Goal: Task Accomplishment & Management: Complete application form

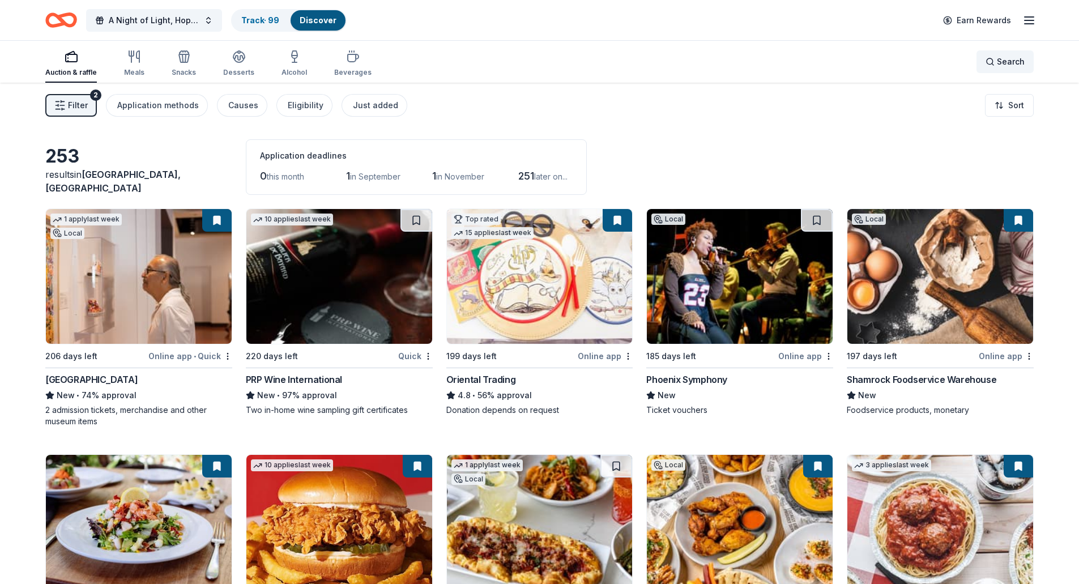
click at [1000, 66] on span "Search" at bounding box center [1011, 62] width 28 height 14
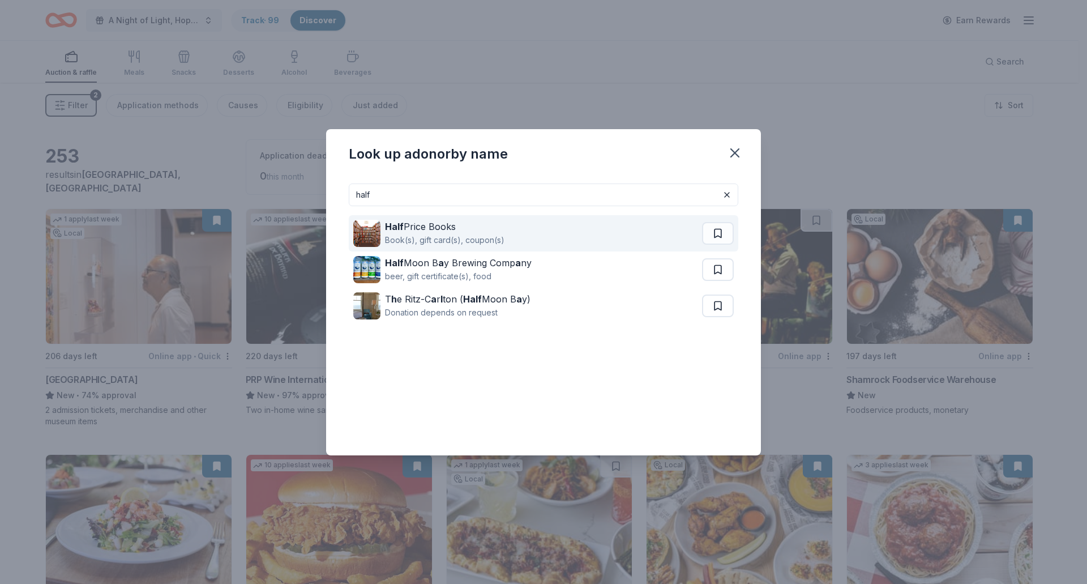
click at [402, 228] on strong "Half" at bounding box center [394, 226] width 19 height 11
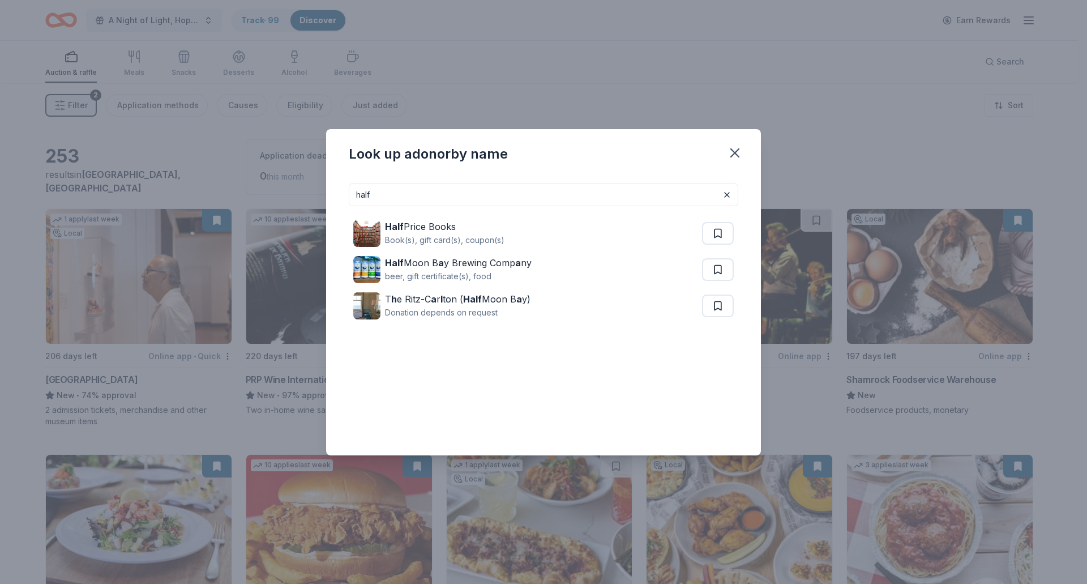
drag, startPoint x: 407, startPoint y: 194, endPoint x: 212, endPoint y: 194, distance: 194.3
click at [212, 194] on div "Look up a donor by name half Half Price Books Book(s), gift card(s), coupon(s) …" at bounding box center [543, 292] width 1087 height 584
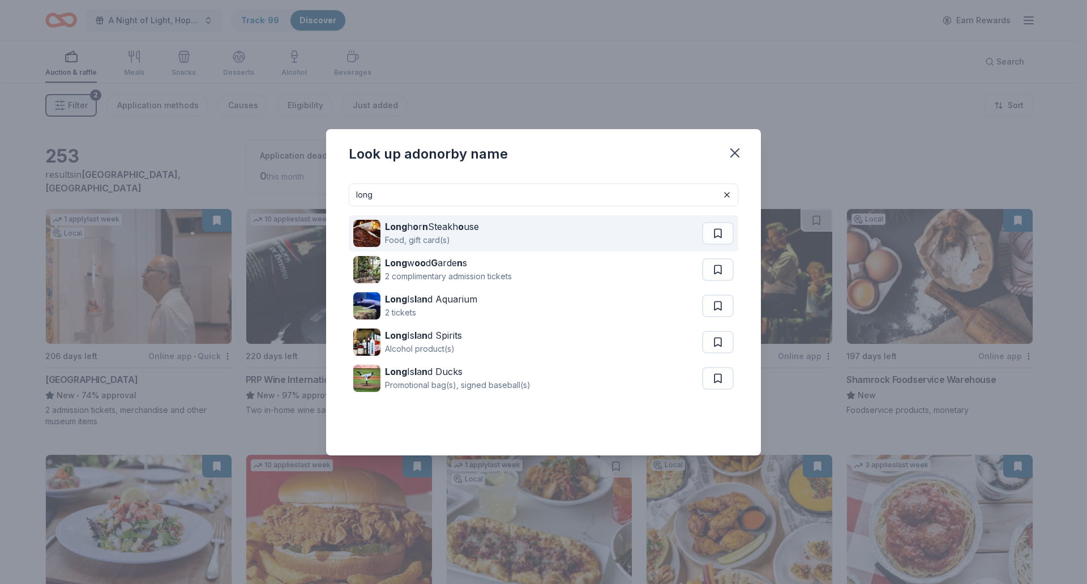
click at [421, 227] on div "Long h o r n Steakh o use" at bounding box center [432, 227] width 94 height 14
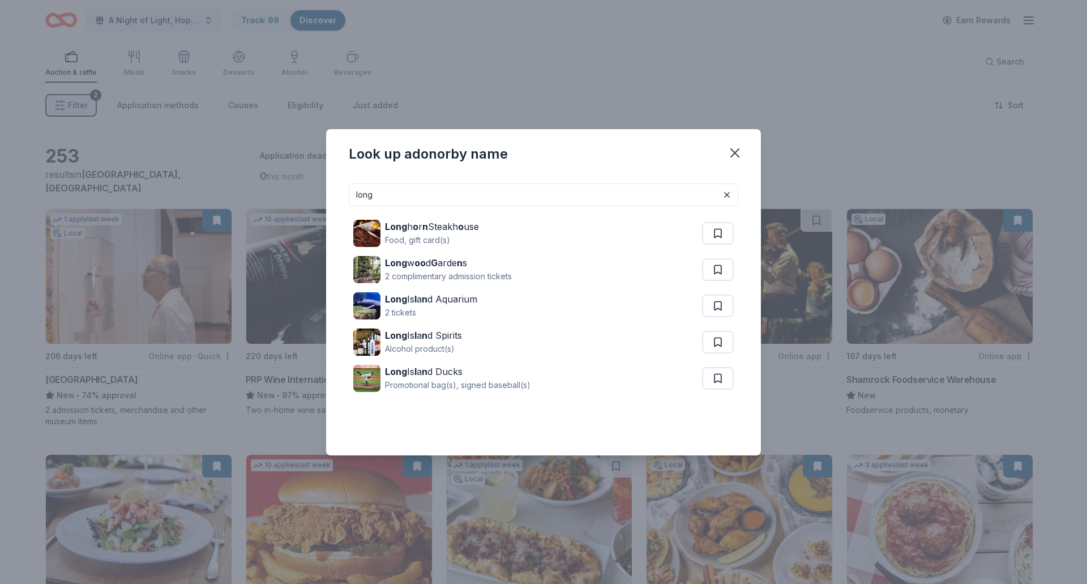
drag, startPoint x: 449, startPoint y: 202, endPoint x: 227, endPoint y: 205, distance: 222.0
click at [227, 205] on div "Look up a donor by name long Long h o r n Steakh o use Food, gift card(s) Long …" at bounding box center [543, 292] width 1087 height 584
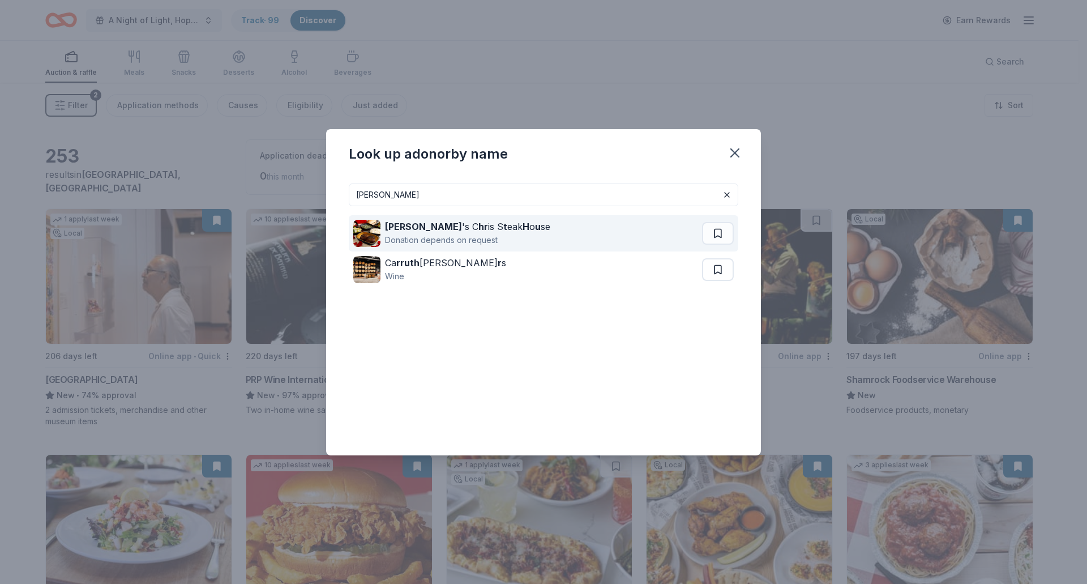
click at [504, 227] on strong "t" at bounding box center [506, 226] width 4 height 11
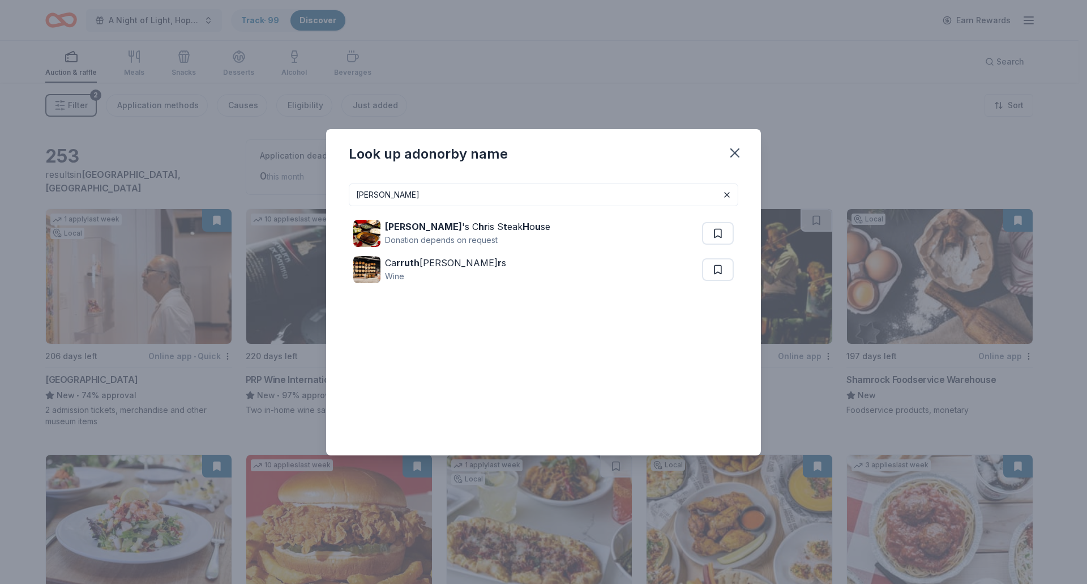
drag, startPoint x: 410, startPoint y: 194, endPoint x: 279, endPoint y: 194, distance: 130.8
click at [279, 194] on div "Look up a donor by name ruth Ruth 's C hr is S t eak H o u se Donation depends …" at bounding box center [543, 292] width 1087 height 584
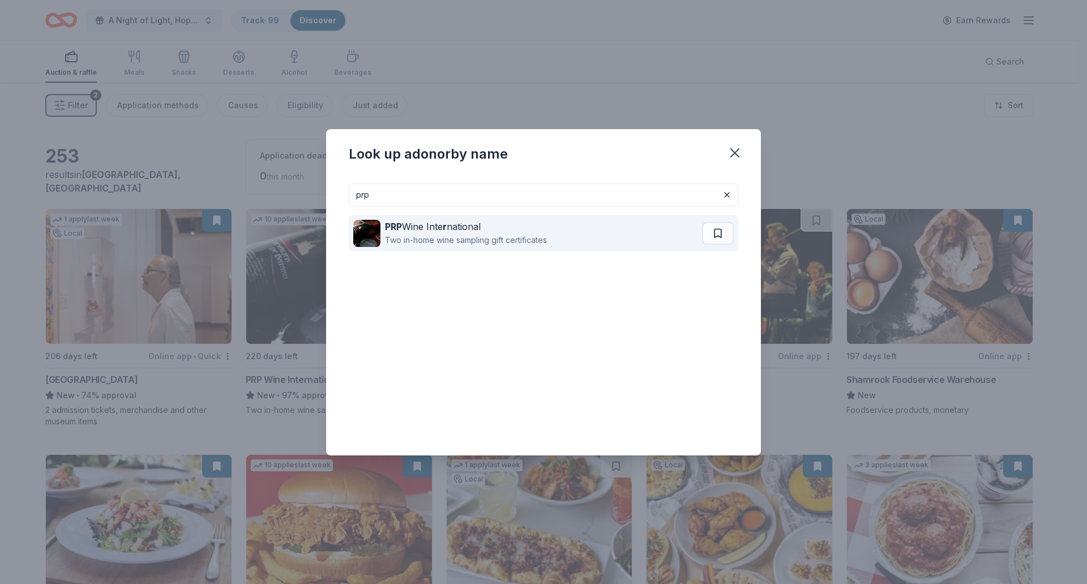
type input "prp"
click at [450, 229] on div "PRP Wine Inte r national" at bounding box center [466, 227] width 162 height 14
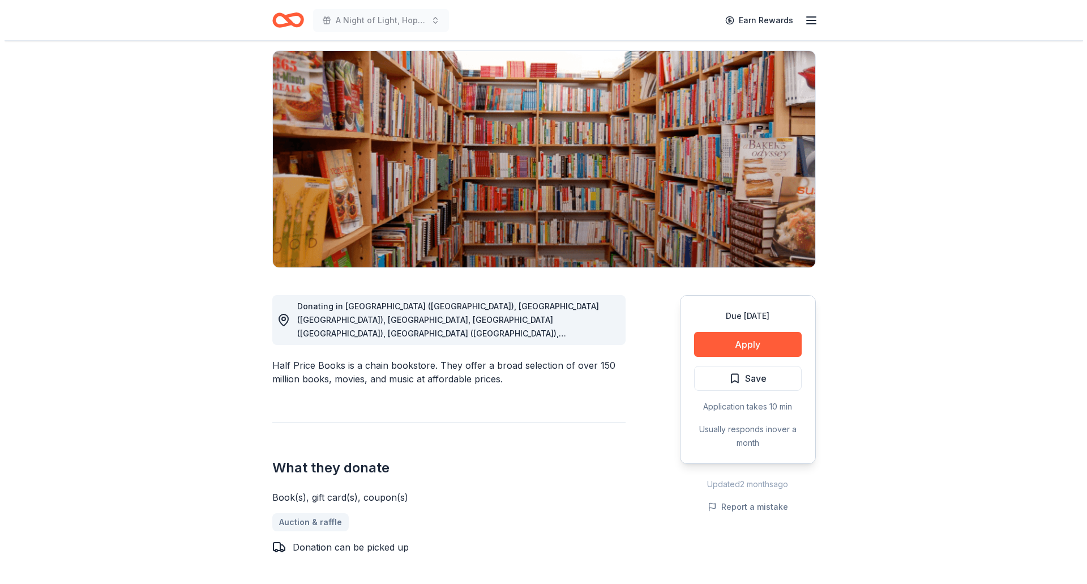
scroll to position [57, 0]
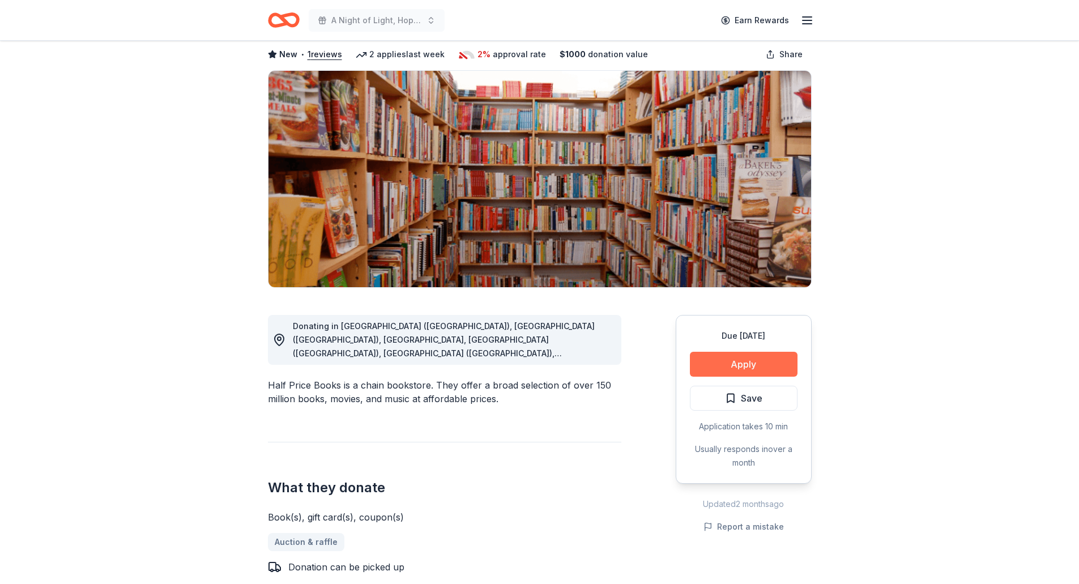
click at [723, 362] on button "Apply" at bounding box center [744, 364] width 108 height 25
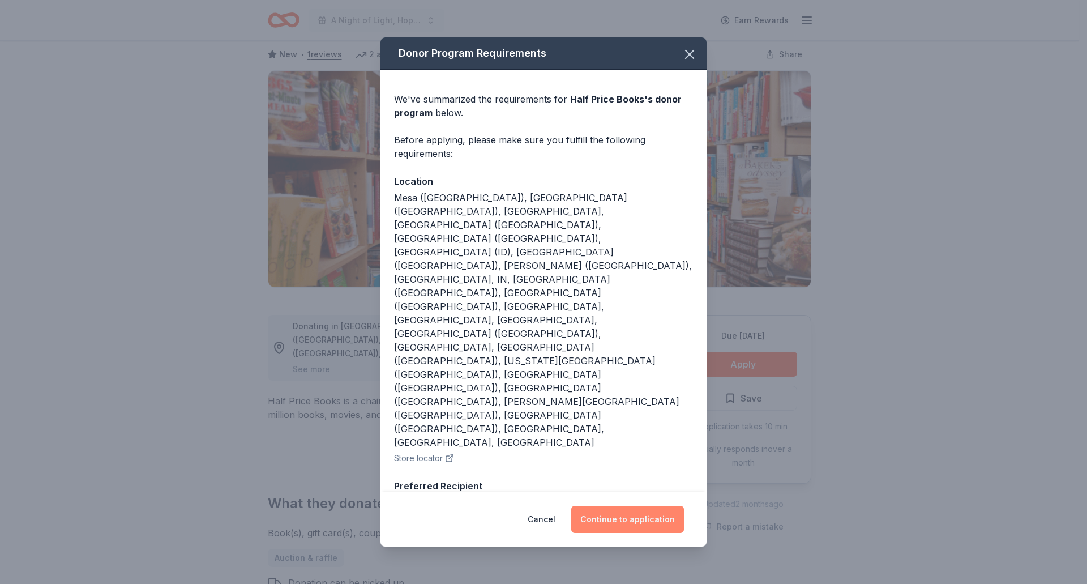
click at [631, 506] on button "Continue to application" at bounding box center [627, 519] width 113 height 27
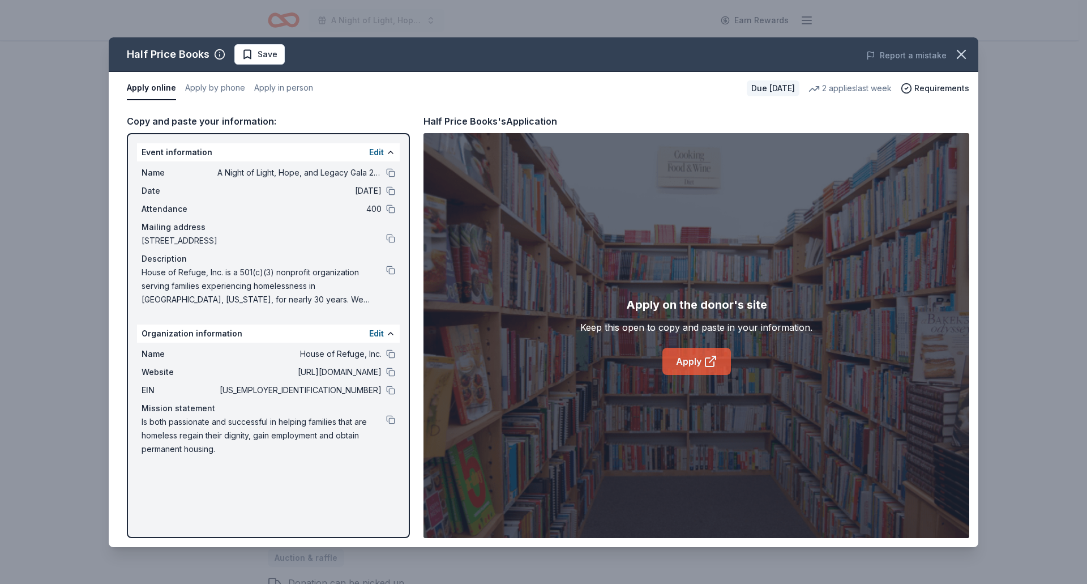
click at [694, 369] on link "Apply" at bounding box center [697, 361] width 69 height 27
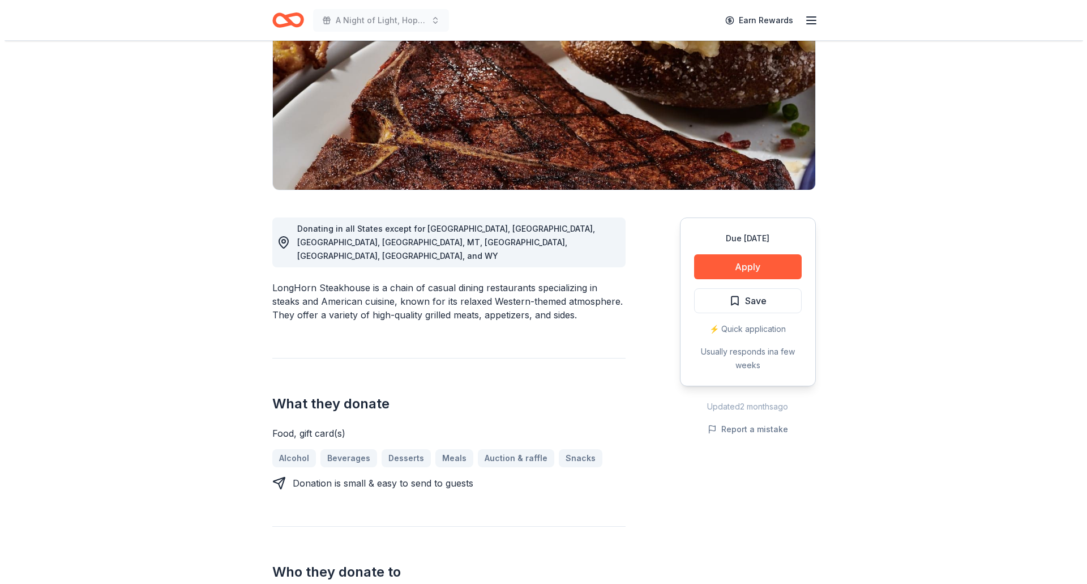
scroll to position [170, 0]
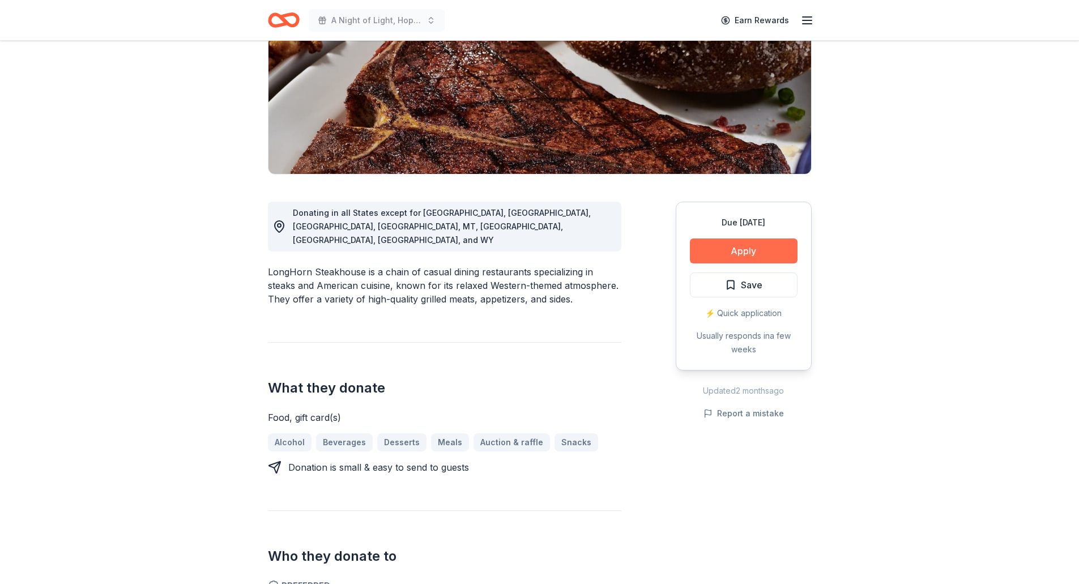
click at [748, 251] on button "Apply" at bounding box center [744, 250] width 108 height 25
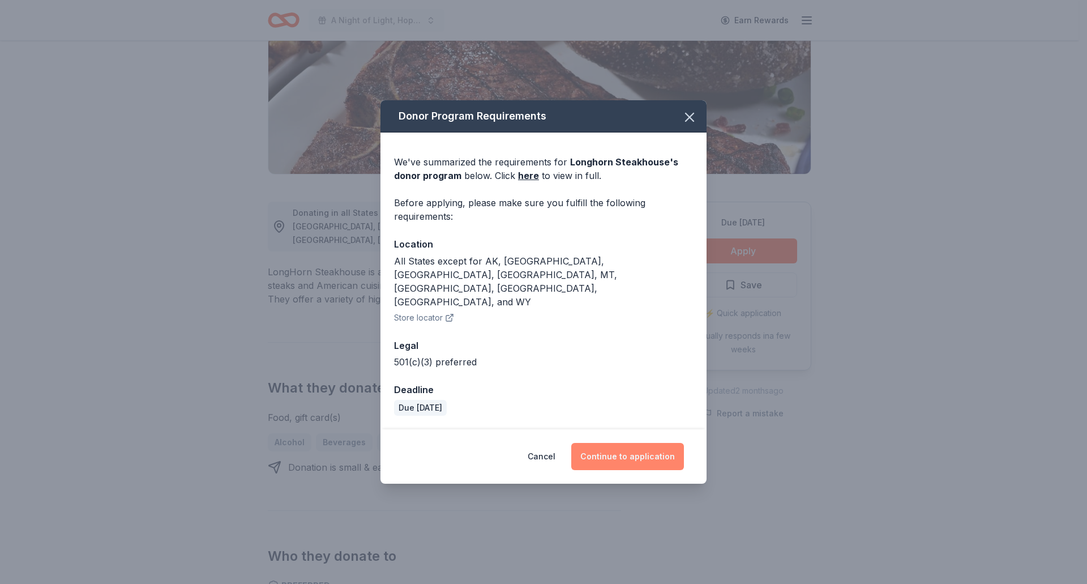
click at [660, 443] on button "Continue to application" at bounding box center [627, 456] width 113 height 27
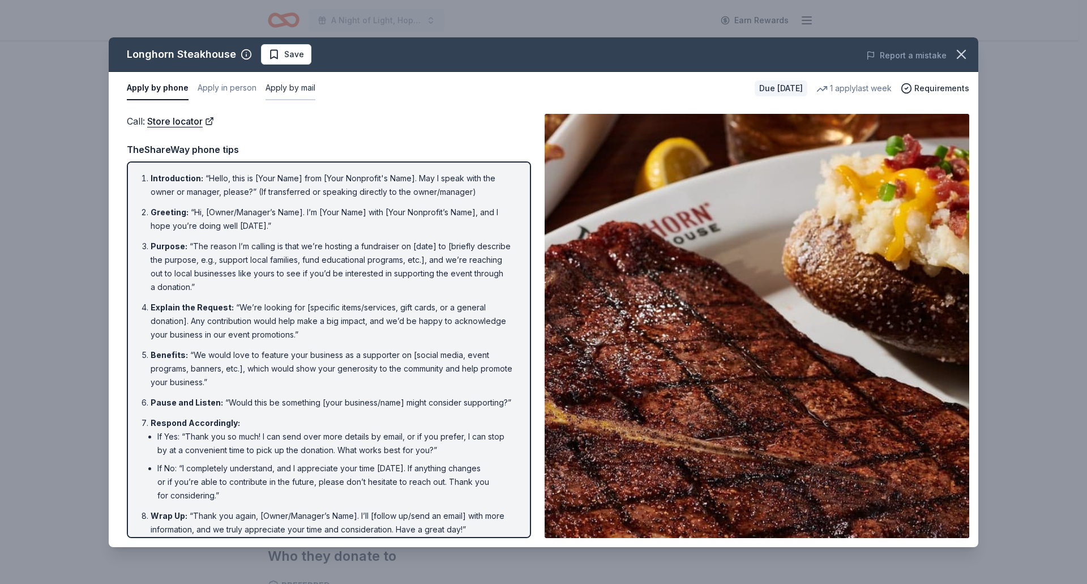
click at [298, 88] on button "Apply by mail" at bounding box center [291, 88] width 50 height 24
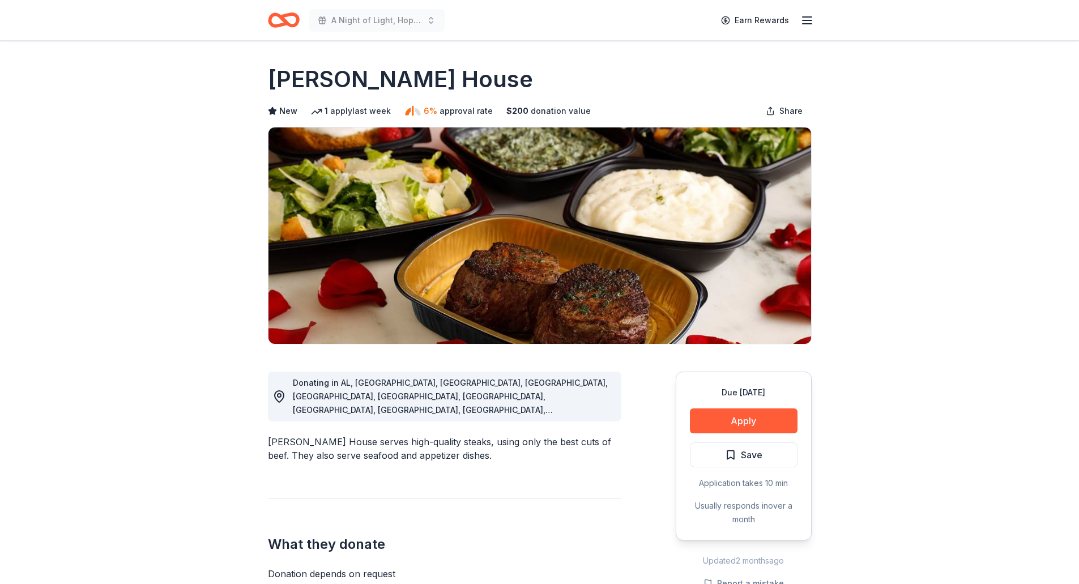
scroll to position [113, 0]
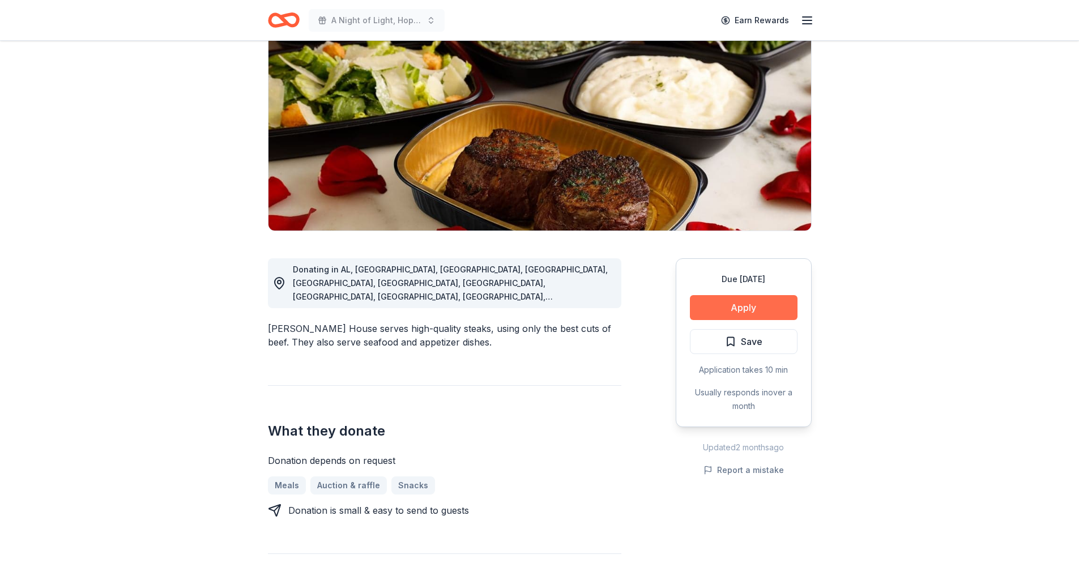
click at [753, 311] on button "Apply" at bounding box center [744, 307] width 108 height 25
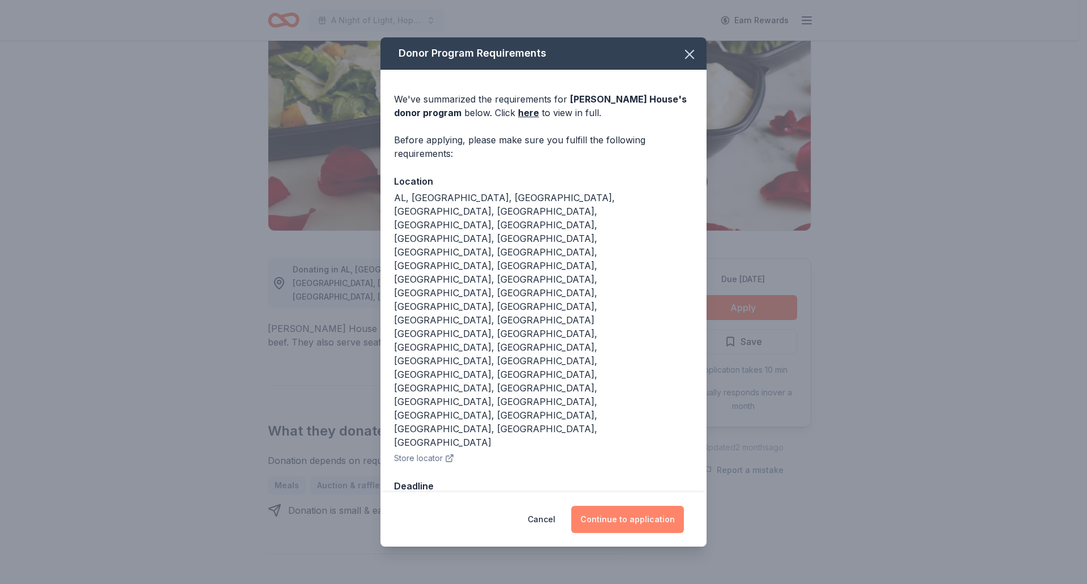
click at [639, 506] on button "Continue to application" at bounding box center [627, 519] width 113 height 27
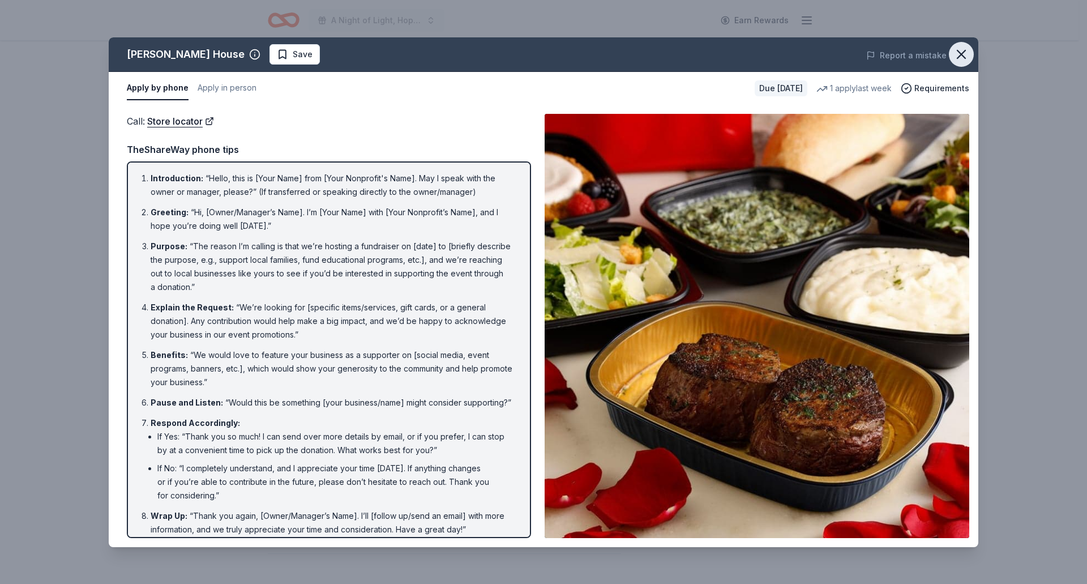
click at [962, 58] on icon "button" at bounding box center [962, 54] width 16 height 16
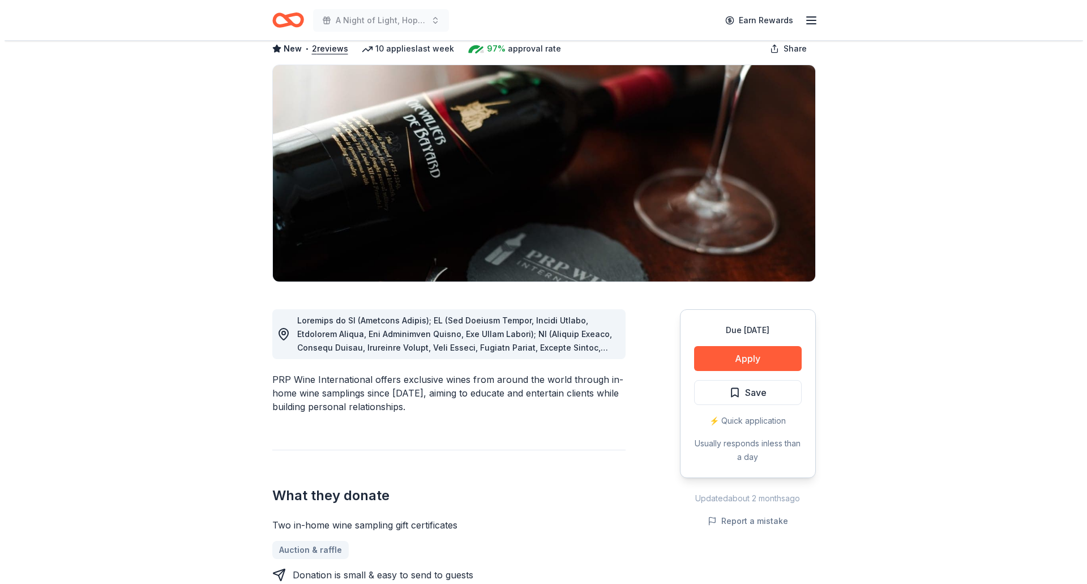
scroll to position [113, 0]
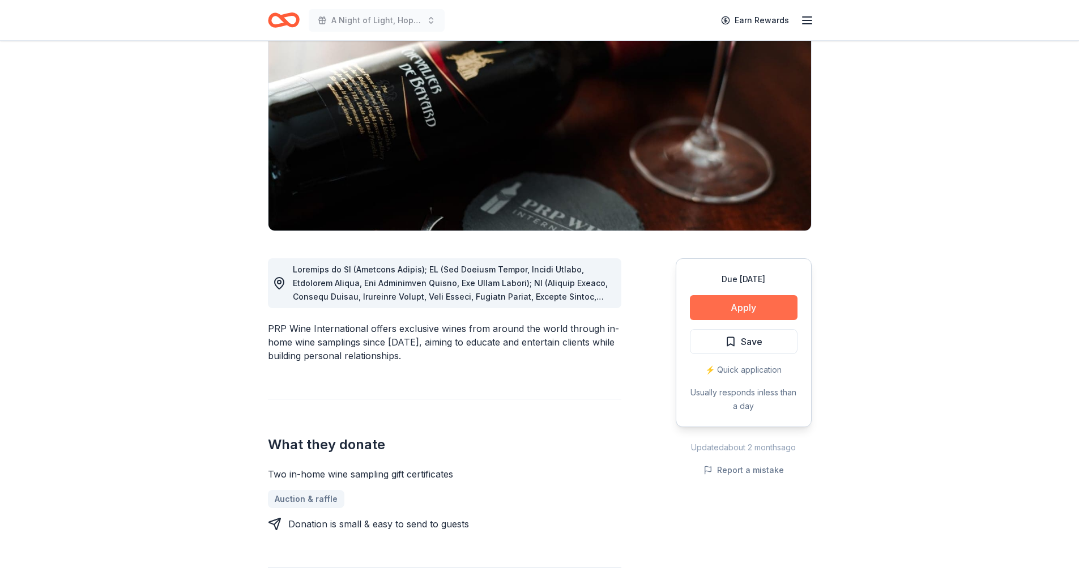
click at [737, 302] on button "Apply" at bounding box center [744, 307] width 108 height 25
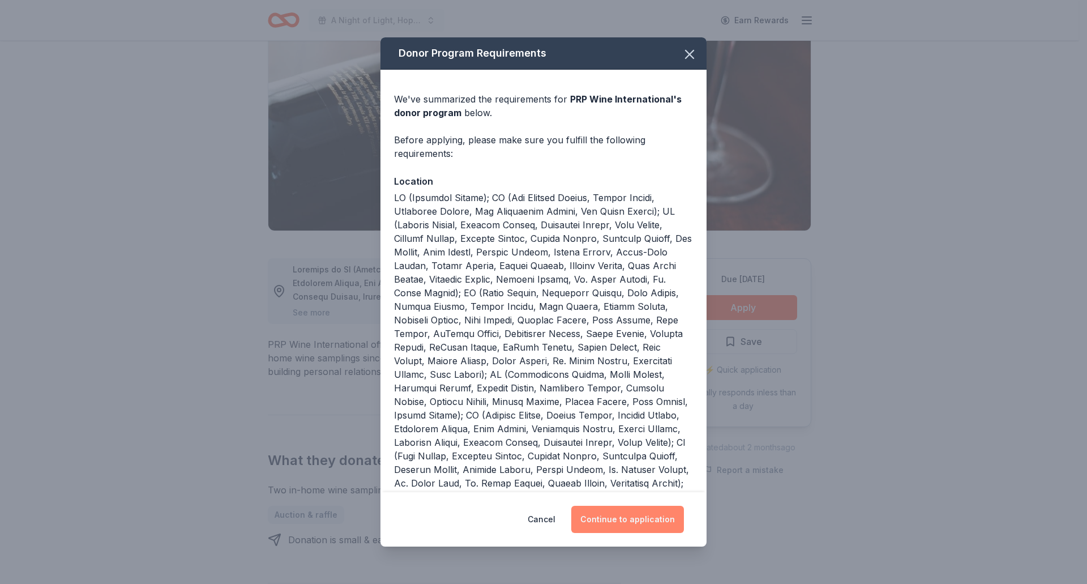
click at [613, 517] on button "Continue to application" at bounding box center [627, 519] width 113 height 27
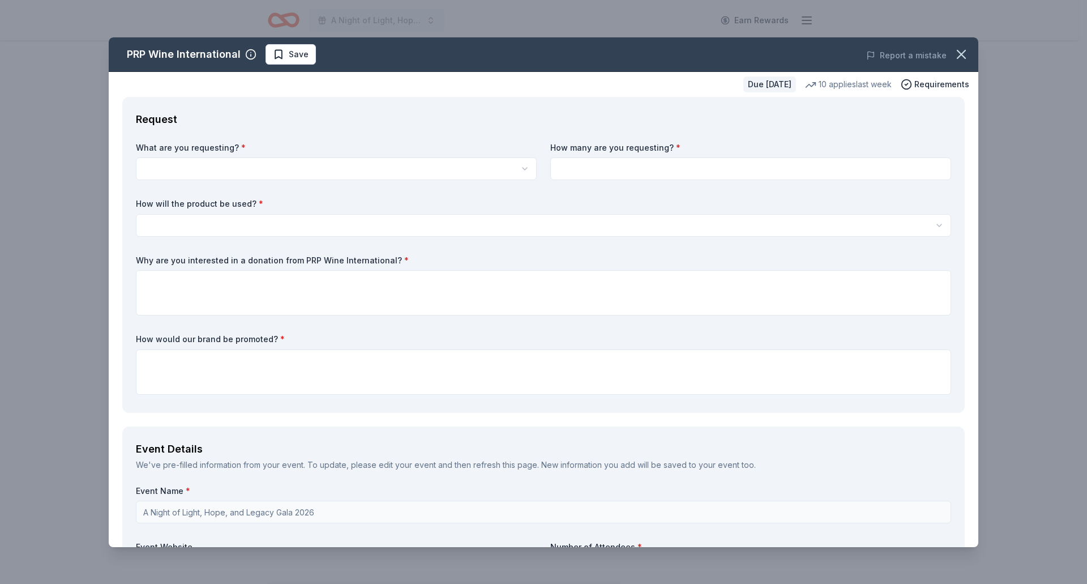
click at [169, 166] on html "A Night of Light, Hope, and Legacy Gala 2026 Earn Rewards Due [DATE] Share PRP …" at bounding box center [543, 179] width 1087 height 584
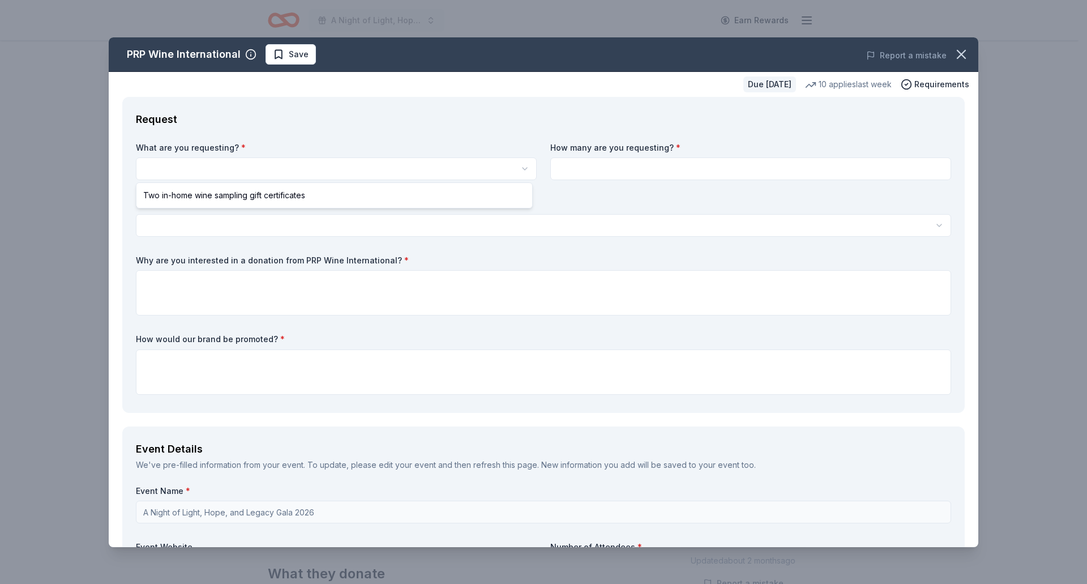
scroll to position [0, 0]
select select "Two in-home wine sampling gift certificates"
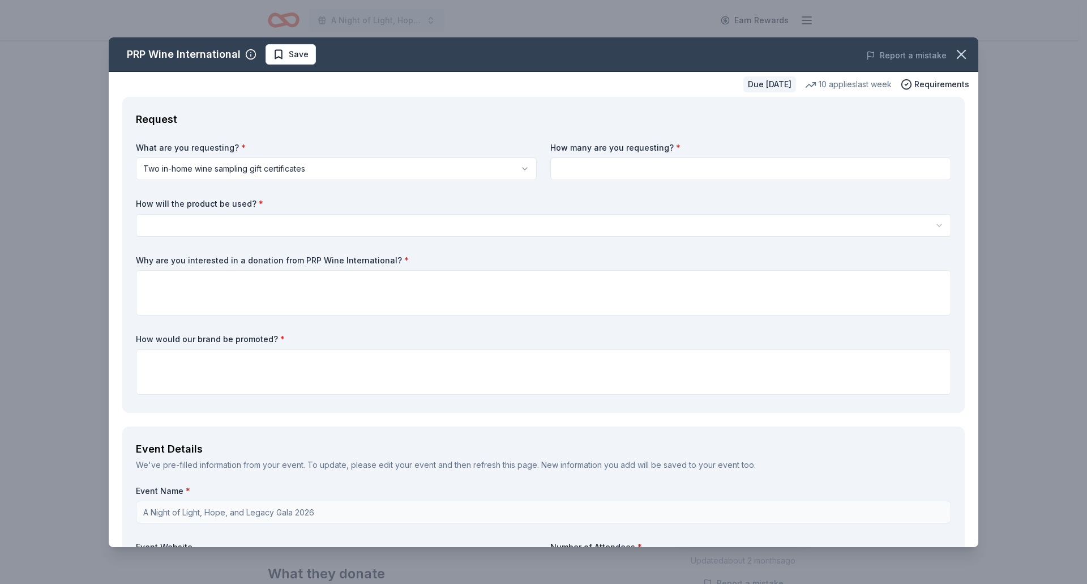
click at [581, 172] on input at bounding box center [751, 168] width 401 height 23
type input "2"
click at [196, 226] on html "A Night of Light, Hope, and Legacy Gala 2026 Earn Rewards Due [DATE] Share PRP …" at bounding box center [543, 292] width 1087 height 584
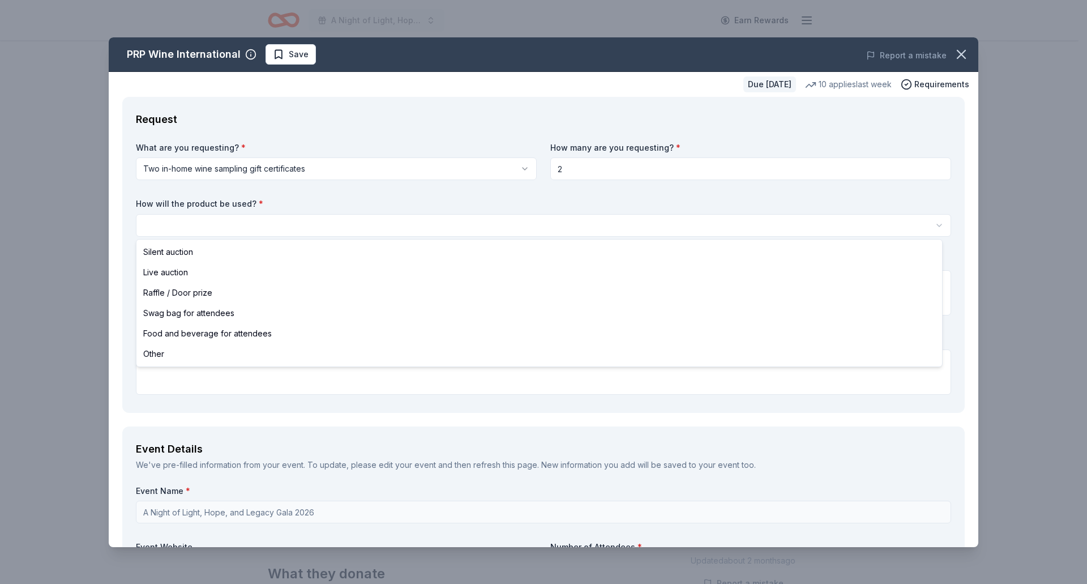
select select "silentAuction"
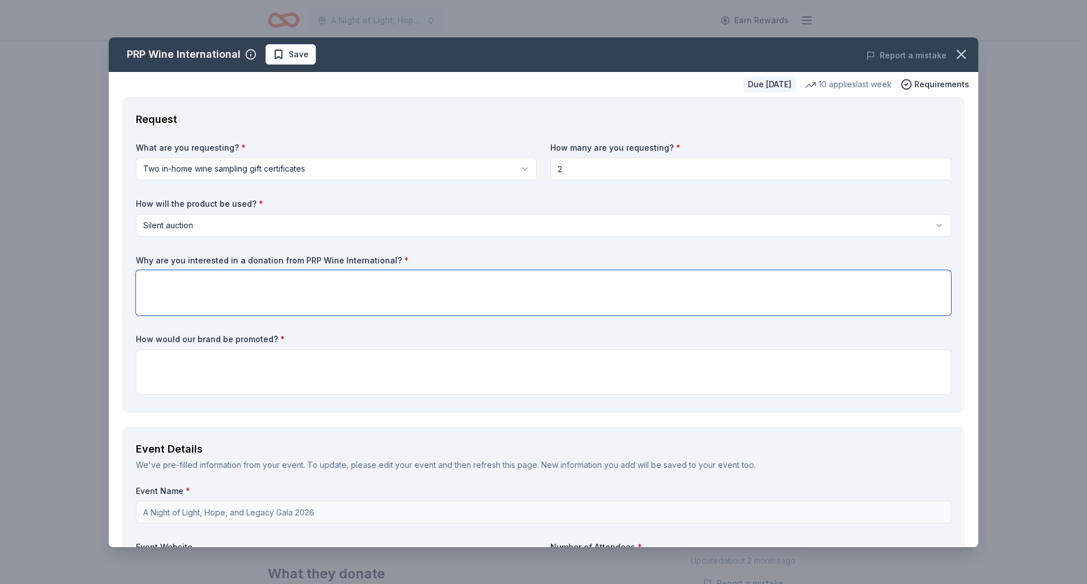
click at [177, 279] on textarea at bounding box center [544, 292] width 816 height 45
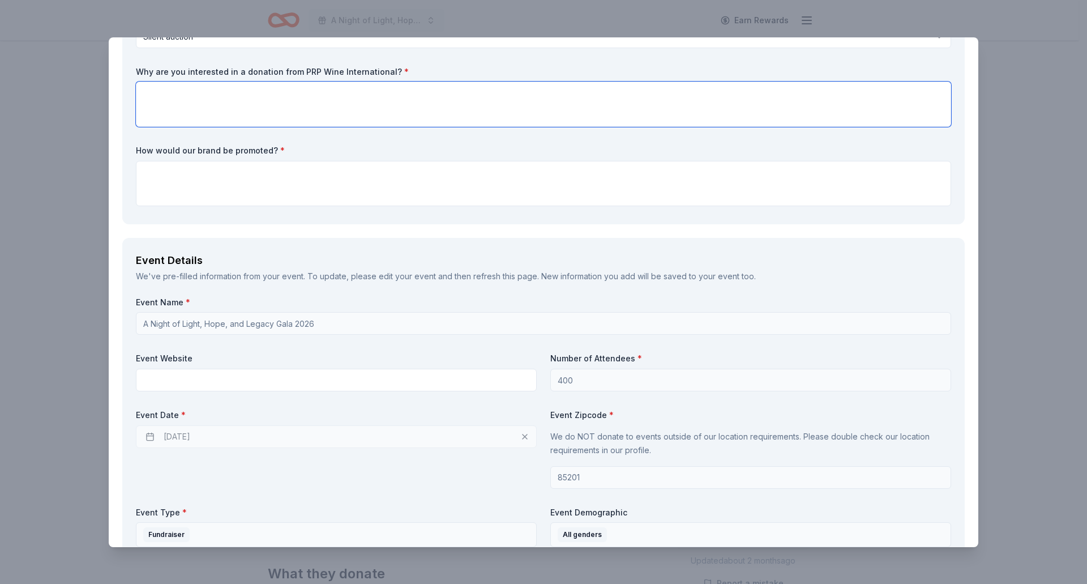
scroll to position [113, 0]
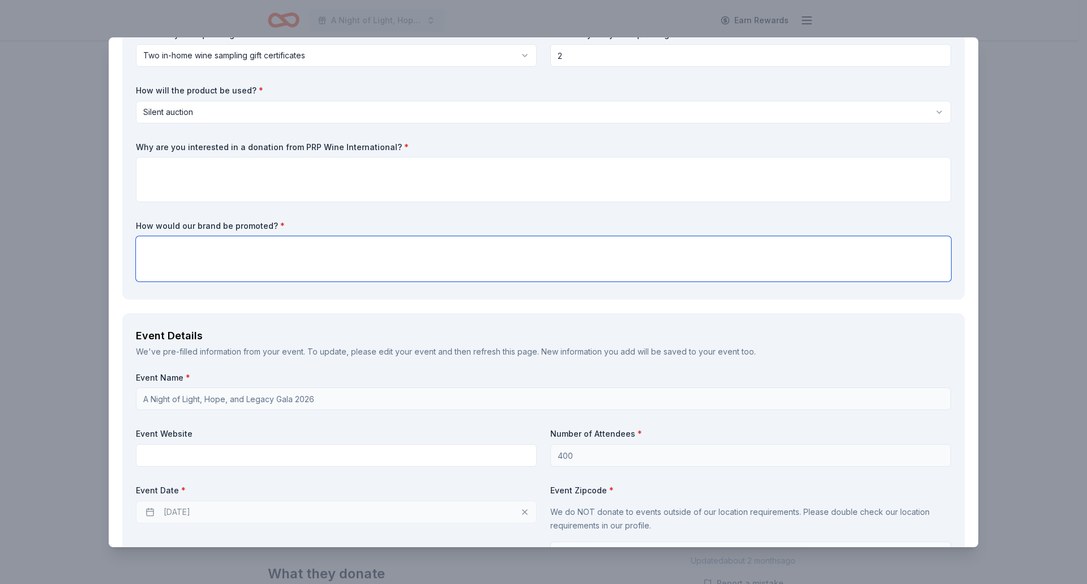
click at [180, 258] on textarea at bounding box center [544, 258] width 816 height 45
click at [212, 263] on textarea at bounding box center [544, 258] width 816 height 45
click at [196, 167] on textarea at bounding box center [544, 179] width 816 height 45
paste textarea "We invite you to partner with us by donating an item, gift card, or themed bask…"
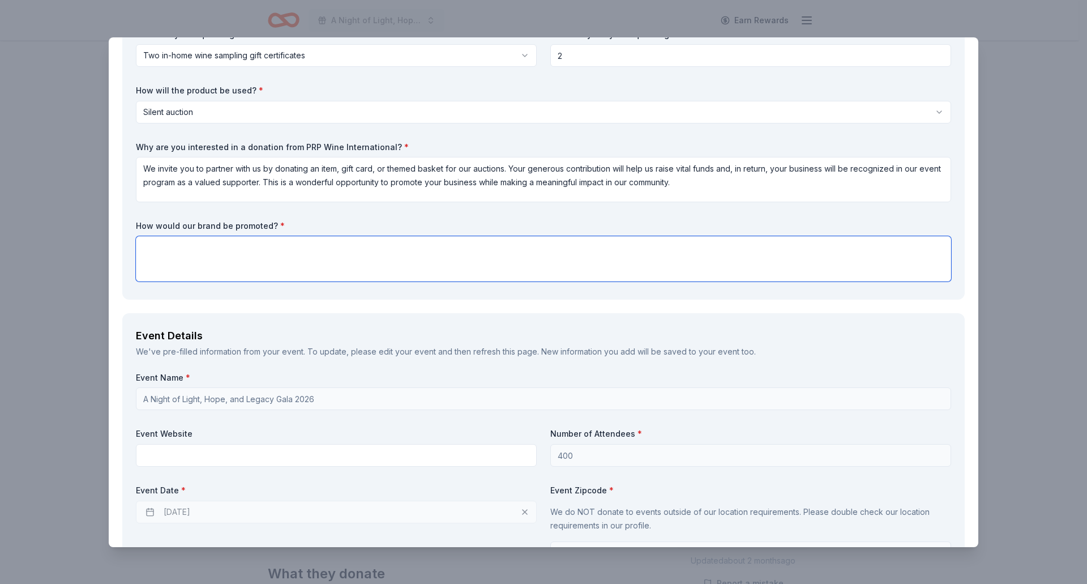
click at [193, 246] on textarea at bounding box center [544, 258] width 816 height 45
drag, startPoint x: 705, startPoint y: 186, endPoint x: 511, endPoint y: 167, distance: 194.1
click at [511, 167] on textarea "We invite you to partner with us by donating an item, gift card, or themed bask…" at bounding box center [544, 179] width 816 height 45
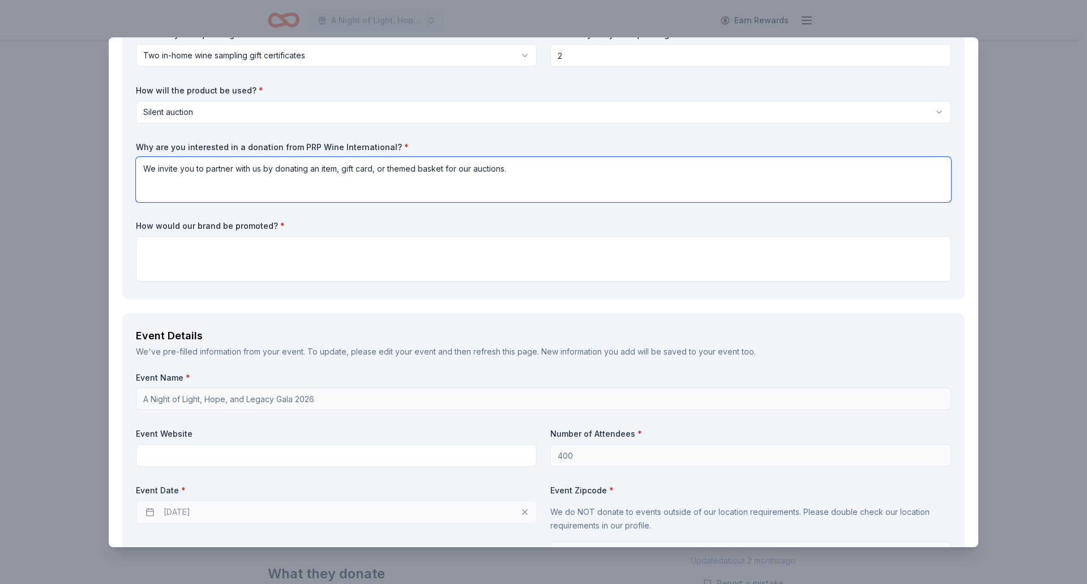
type textarea "We invite you to partner with us by donating an item, gift card, or themed bask…"
click at [162, 246] on textarea at bounding box center [544, 258] width 816 height 45
paste textarea "Your generous contribution will help us raise vital funds and, in return, your …"
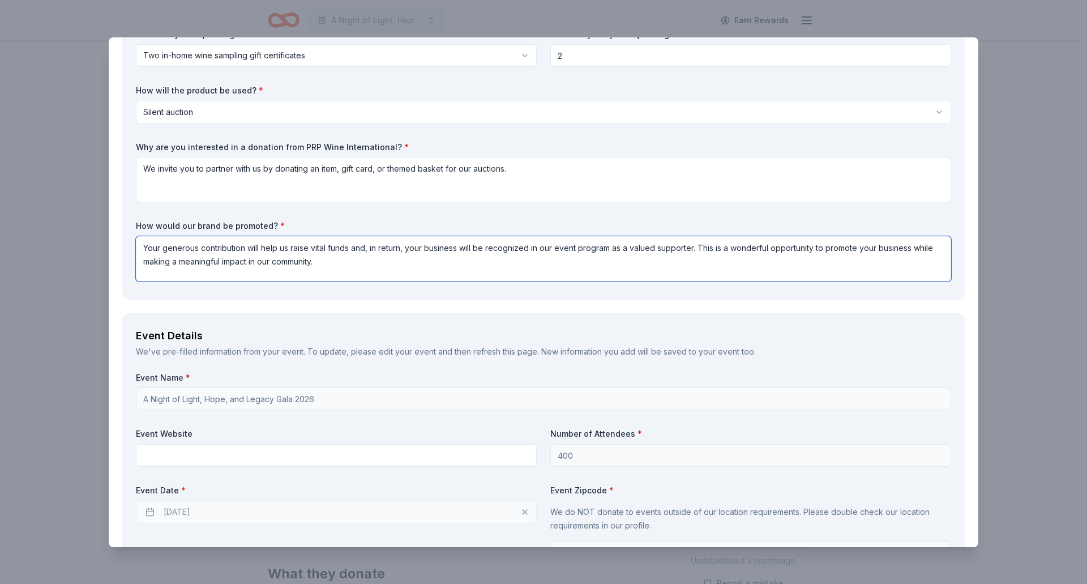
type textarea "Your generous contribution will help us raise vital funds and, in return, your …"
click at [250, 184] on textarea "We invite you to partner with us by donating an item, gift card, or themed bask…" at bounding box center [544, 179] width 816 height 45
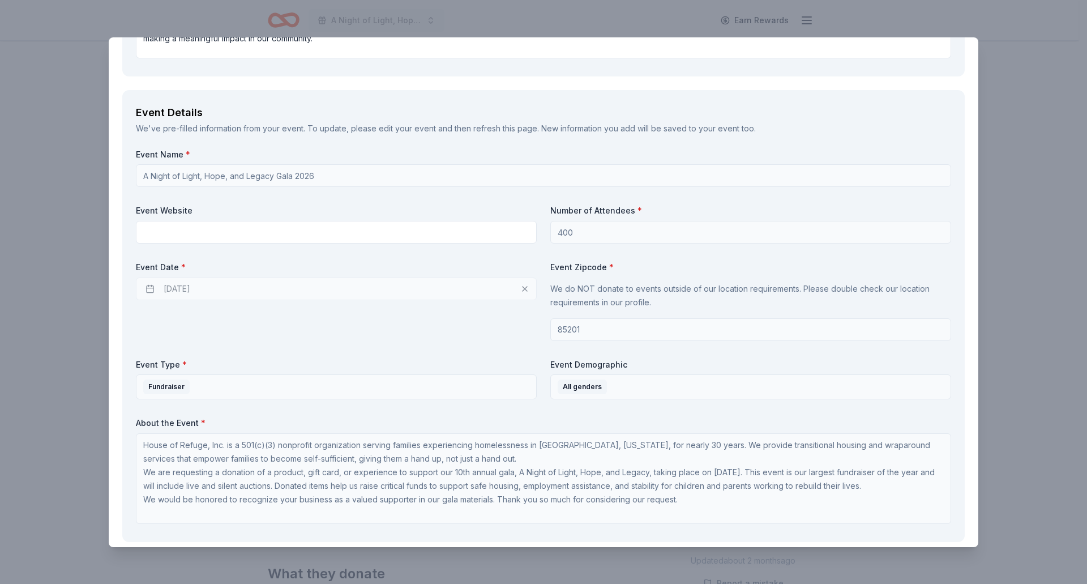
scroll to position [396, 0]
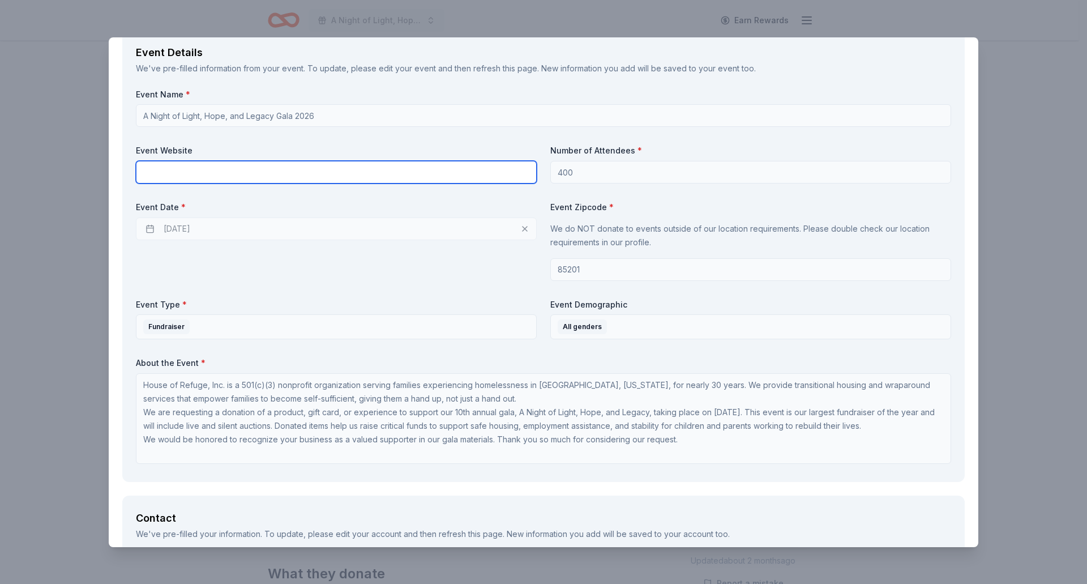
click at [187, 168] on input "text" at bounding box center [336, 172] width 401 height 23
type input "h"
type input "coming soon"
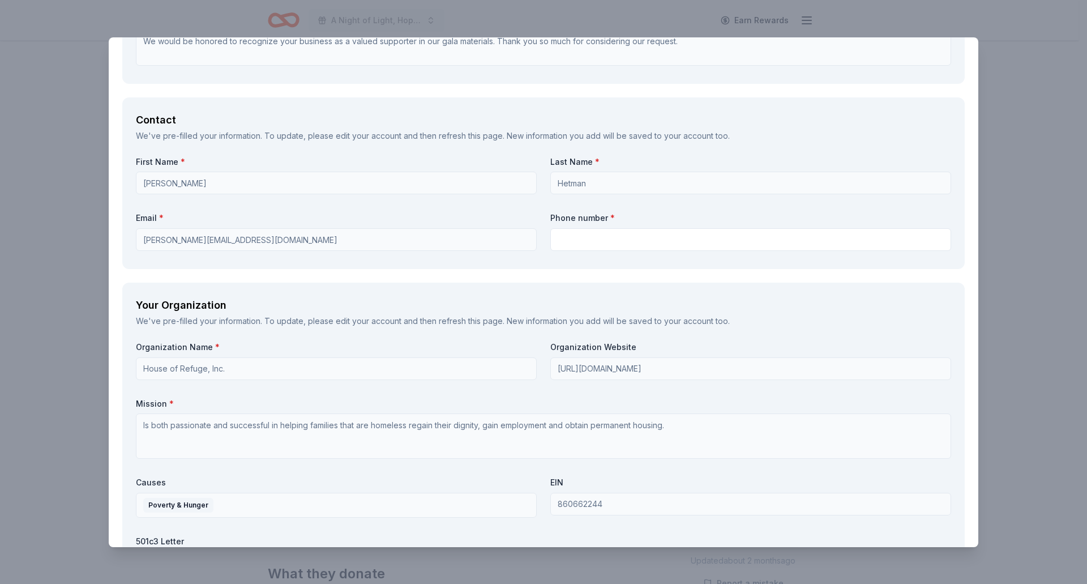
scroll to position [906, 0]
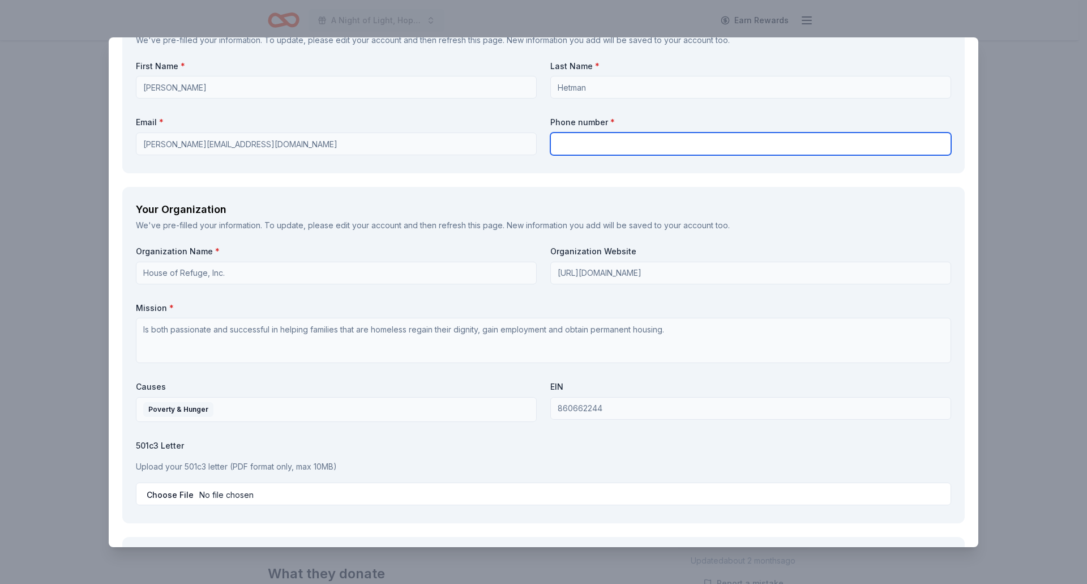
click at [588, 139] on input "text" at bounding box center [751, 144] width 401 height 23
type input "4806878295"
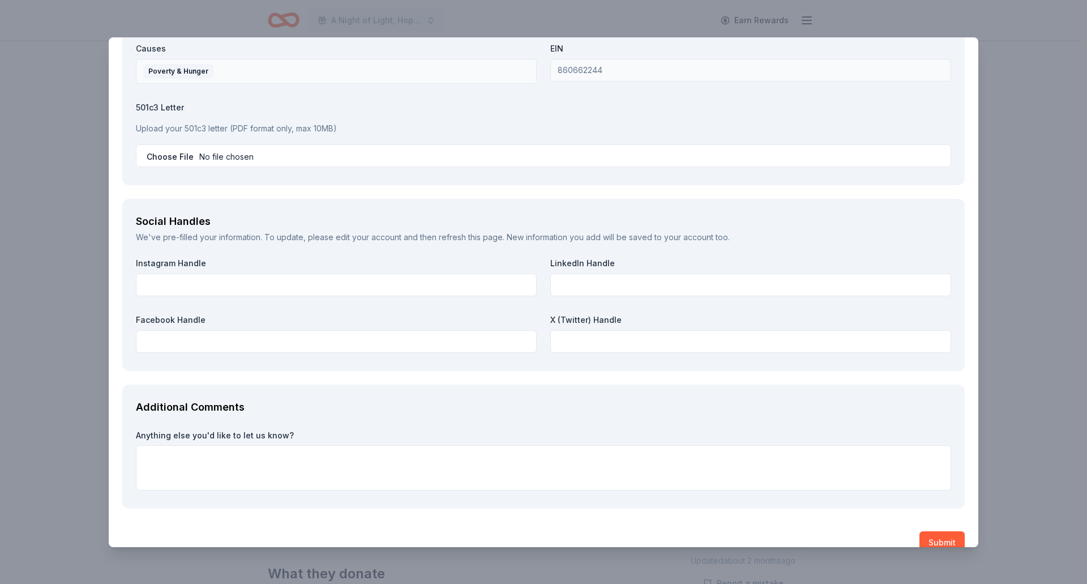
scroll to position [1246, 0]
